Goal: Communication & Community: Answer question/provide support

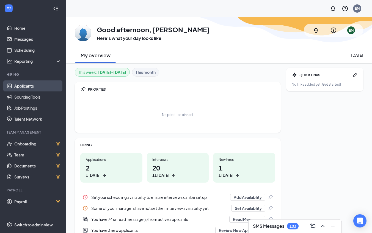
click at [35, 87] on link "Applicants" at bounding box center [37, 85] width 47 height 11
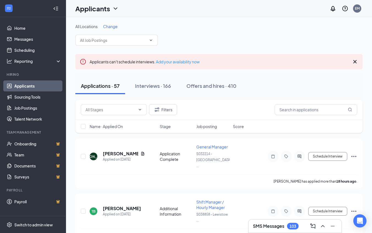
click at [114, 28] on span "Change" at bounding box center [110, 26] width 15 height 5
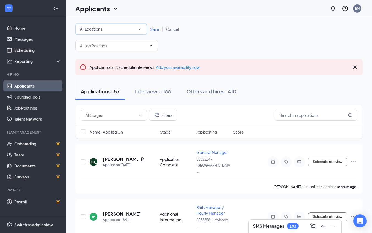
click at [139, 31] on icon "SmallChevronDown" at bounding box center [139, 29] width 5 height 5
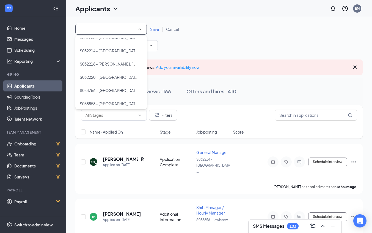
scroll to position [34, 0]
click at [120, 93] on span "S034756 - [GEOGRAPHIC_DATA], [GEOGRAPHIC_DATA]" at bounding box center [109, 90] width 59 height 7
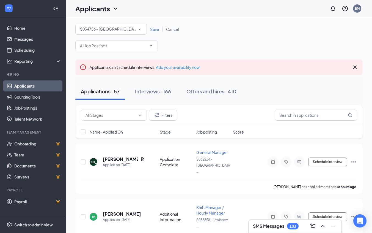
click at [153, 28] on span "Save" at bounding box center [154, 29] width 9 height 5
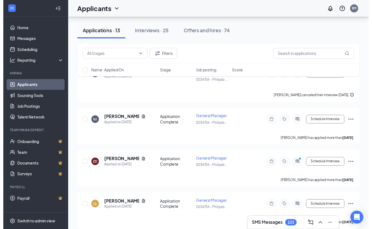
scroll to position [410, 0]
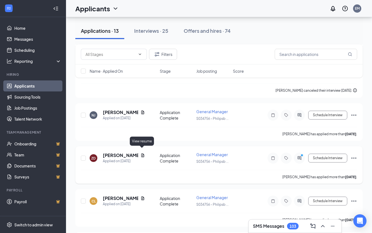
click at [141, 153] on icon "Document" at bounding box center [143, 155] width 4 height 4
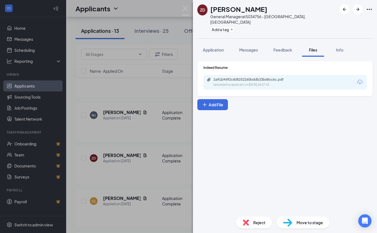
click at [357, 80] on icon "Download" at bounding box center [360, 82] width 6 height 5
click at [207, 182] on div "Indeed Resume 2a91b9492c408252260bddb33b68cc6c.pdf Uploaded by applicant on [DA…" at bounding box center [285, 134] width 184 height 155
click at [179, 184] on div "ZD [PERSON_NAME] General Manager at S034756 - [GEOGRAPHIC_DATA], [GEOGRAPHIC_DA…" at bounding box center [188, 116] width 377 height 233
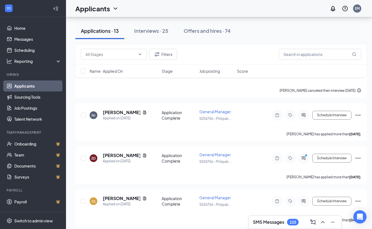
click at [179, 184] on div "LT [PERSON_NAME] Applied on [DATE] Application Openers - Cashier / Service S034…" at bounding box center [221, 20] width 292 height 584
click at [325, 224] on icon "ChevronUp" at bounding box center [323, 222] width 7 height 7
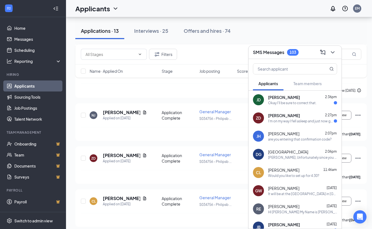
click at [282, 123] on div "ZD [PERSON_NAME] 2:27pm I'm on my way I fell asleep and just now got up" at bounding box center [295, 118] width 93 height 18
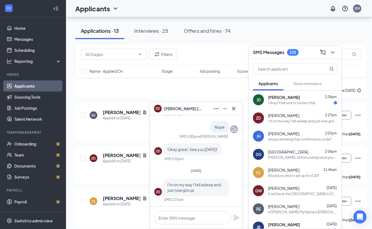
click at [178, 94] on div "LT [PERSON_NAME] Applied on [DATE] Application Openers - Cashier / Service S034…" at bounding box center [221, 20] width 292 height 584
click at [234, 107] on icon "Cross" at bounding box center [234, 108] width 7 height 7
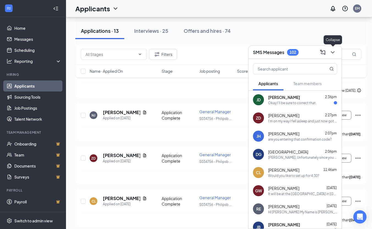
click at [333, 51] on icon "ChevronDown" at bounding box center [333, 52] width 7 height 7
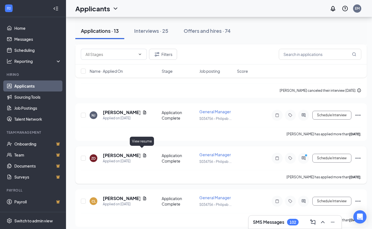
click at [143, 153] on icon "Document" at bounding box center [145, 155] width 4 height 4
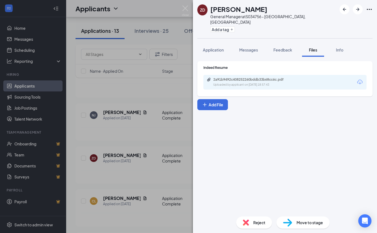
click at [359, 81] on div "2a91b9492c408252260bddb33b68cc6c.pdf Uploaded by applicant on [DATE] 18:57:43" at bounding box center [284, 82] width 163 height 15
click at [362, 69] on div "Indeed Resume 2a91b9492c408252260bddb33b68cc6c.pdf Uploaded by applicant on [DA…" at bounding box center [284, 77] width 163 height 24
click at [355, 79] on div "2a91b9492c408252260bddb33b68cc6c.pdf Uploaded by applicant on [DATE] 18:57:43" at bounding box center [284, 82] width 163 height 15
click at [362, 80] on icon "Download" at bounding box center [360, 82] width 6 height 5
click at [153, 168] on div "ZD [PERSON_NAME] General Manager at S034756 - [GEOGRAPHIC_DATA], [GEOGRAPHIC_DA…" at bounding box center [188, 116] width 377 height 233
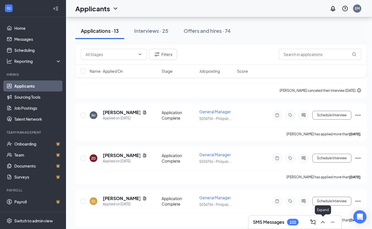
click at [324, 224] on icon "ChevronUp" at bounding box center [323, 222] width 7 height 7
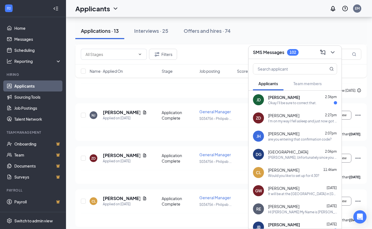
click at [284, 120] on div "I'm on my way I fell asleep and just now got up" at bounding box center [302, 121] width 69 height 5
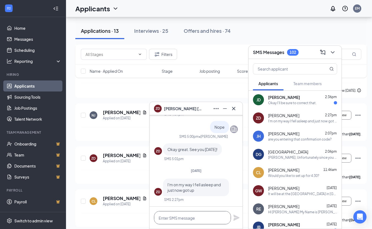
click at [167, 224] on textarea at bounding box center [192, 217] width 77 height 13
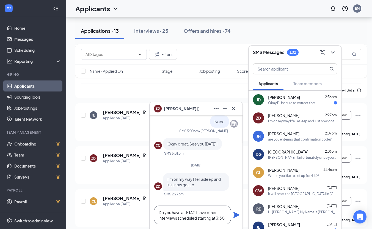
type textarea "Do you have an ETA? I have other interviews scheduled starting at 3:30"
click at [233, 216] on div "Do you have an ETA? I have other interviews scheduled starting at 3:30" at bounding box center [196, 215] width 93 height 28
click at [237, 215] on icon "Plane" at bounding box center [237, 215] width 6 height 6
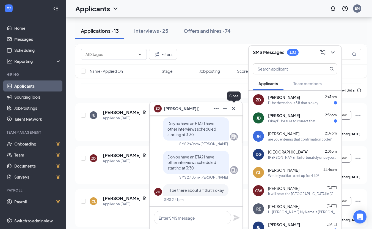
click at [236, 106] on icon "Cross" at bounding box center [234, 108] width 7 height 7
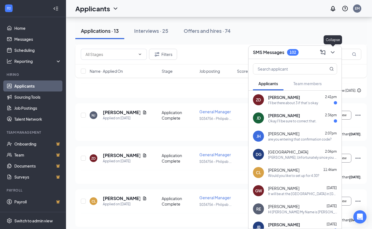
click at [331, 56] on button at bounding box center [333, 52] width 9 height 9
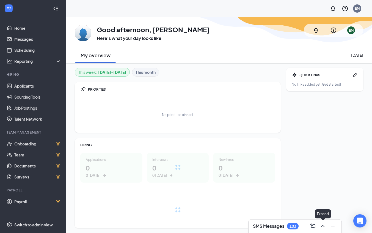
click at [327, 227] on button at bounding box center [323, 226] width 9 height 9
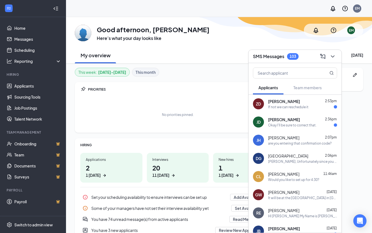
click at [291, 108] on div "If not we can reschedule it" at bounding box center [288, 107] width 40 height 5
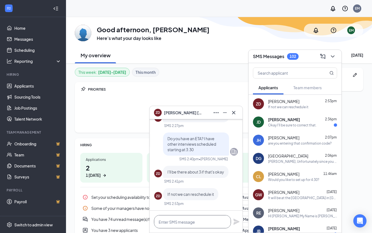
click at [169, 225] on textarea at bounding box center [192, 221] width 77 height 13
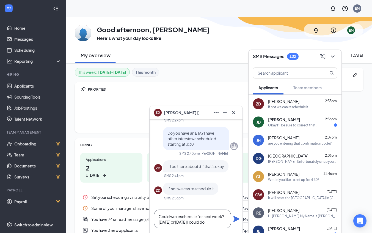
type textarea "Could we reschedule for next week? Tuesday or Thursday I could do"
click at [237, 221] on icon "Plane" at bounding box center [236, 219] width 7 height 7
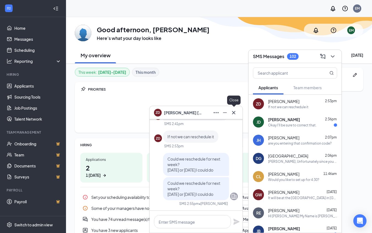
click at [235, 113] on icon "Cross" at bounding box center [234, 112] width 7 height 7
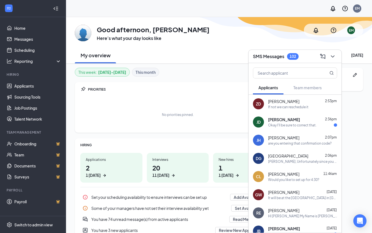
click at [333, 62] on div "SMS Messages 102" at bounding box center [295, 56] width 93 height 13
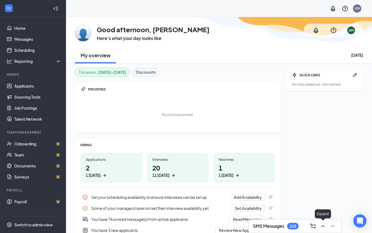
click at [325, 225] on icon "ChevronUp" at bounding box center [323, 226] width 7 height 7
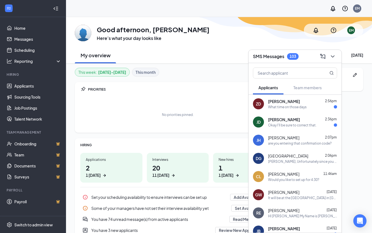
drag, startPoint x: 279, startPoint y: 96, endPoint x: 280, endPoint y: 100, distance: 4.7
click at [280, 100] on div "ZD Zachary Dimond 2:56pm What time on those days" at bounding box center [295, 104] width 93 height 18
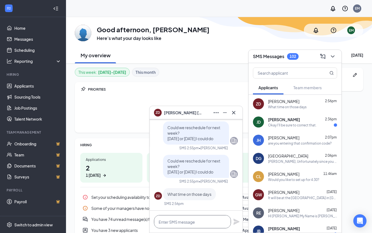
click at [168, 220] on textarea at bounding box center [192, 221] width 77 height 13
type textarea "What time would work best for you"
click at [239, 221] on icon "Plane" at bounding box center [237, 222] width 6 height 6
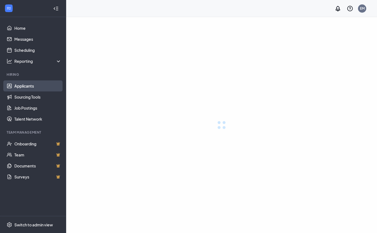
click at [34, 86] on link "Applicants" at bounding box center [37, 85] width 47 height 11
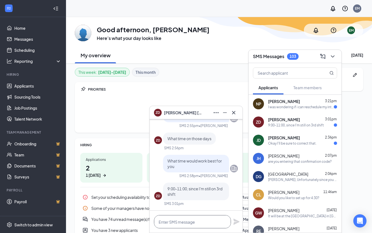
click at [177, 222] on textarea at bounding box center [192, 221] width 77 height 13
click at [219, 87] on div "PRIORITIES" at bounding box center [181, 89] width 187 height 5
click at [177, 220] on textarea at bounding box center [192, 221] width 77 height 13
type textarea "Could you do 11am on Tuesday"
click at [236, 221] on icon "Plane" at bounding box center [236, 221] width 7 height 7
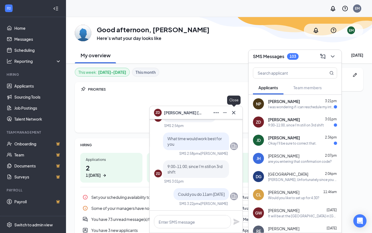
click at [235, 111] on icon "Cross" at bounding box center [234, 112] width 7 height 7
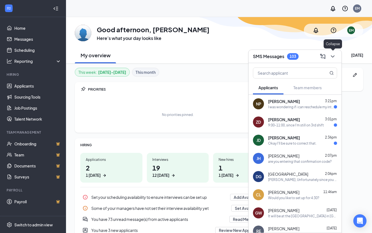
click at [333, 59] on icon "ChevronDown" at bounding box center [333, 56] width 7 height 7
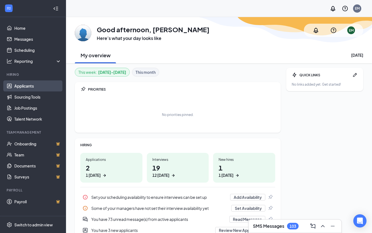
click at [22, 89] on link "Applicants" at bounding box center [37, 85] width 47 height 11
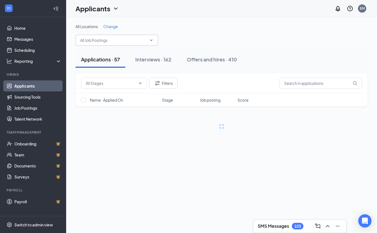
click at [150, 40] on icon "ChevronDown" at bounding box center [151, 40] width 4 height 4
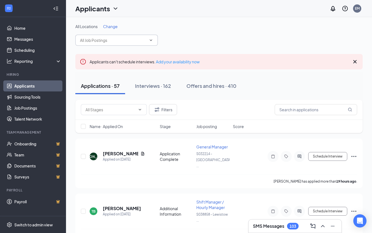
click at [148, 27] on div "All Locations Change" at bounding box center [219, 27] width 288 height 6
click at [114, 28] on span "Change" at bounding box center [110, 26] width 15 height 5
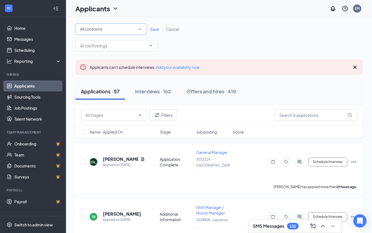
click at [142, 28] on icon "SmallChevronDown" at bounding box center [139, 29] width 5 height 5
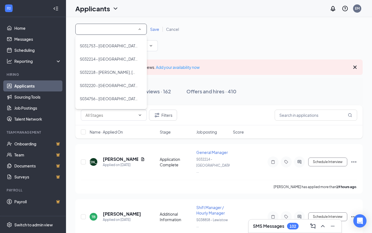
scroll to position [25, 0]
click at [118, 102] on li "S034756 - [GEOGRAPHIC_DATA], [GEOGRAPHIC_DATA]" at bounding box center [111, 98] width 72 height 13
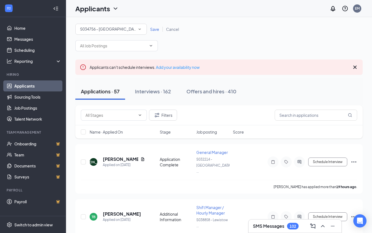
click at [156, 30] on span "Save" at bounding box center [154, 29] width 9 height 5
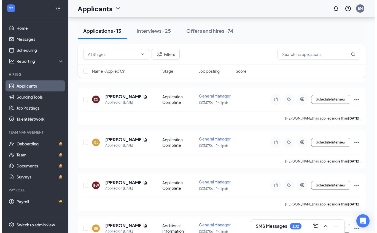
scroll to position [491, 0]
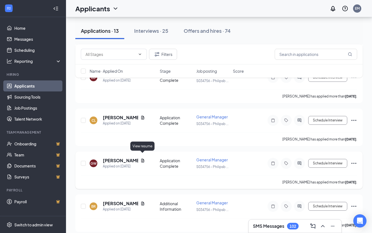
click at [144, 159] on icon "Document" at bounding box center [142, 161] width 3 height 4
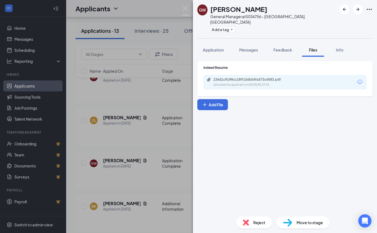
click at [359, 79] on icon "Download" at bounding box center [359, 82] width 7 height 7
